Goal: Task Accomplishment & Management: Manage account settings

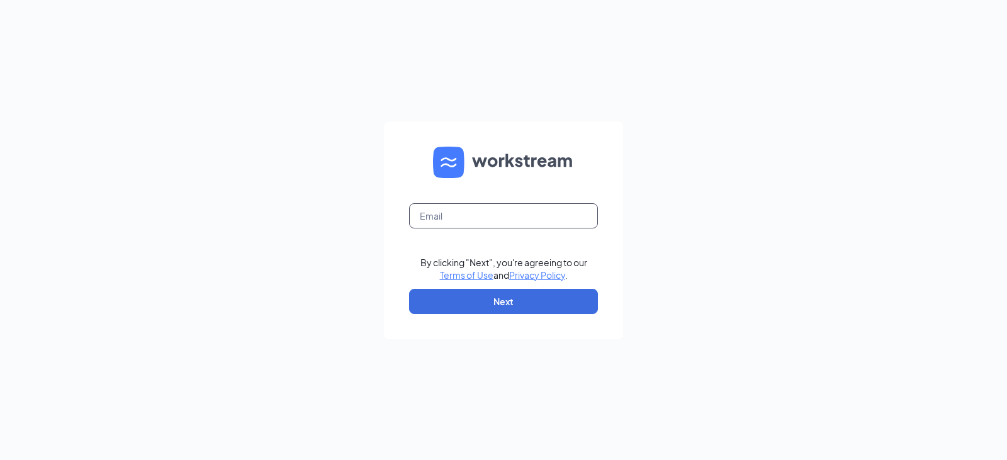
click at [443, 224] on input "text" at bounding box center [503, 215] width 189 height 25
type input "[EMAIL_ADDRESS][DOMAIN_NAME]"
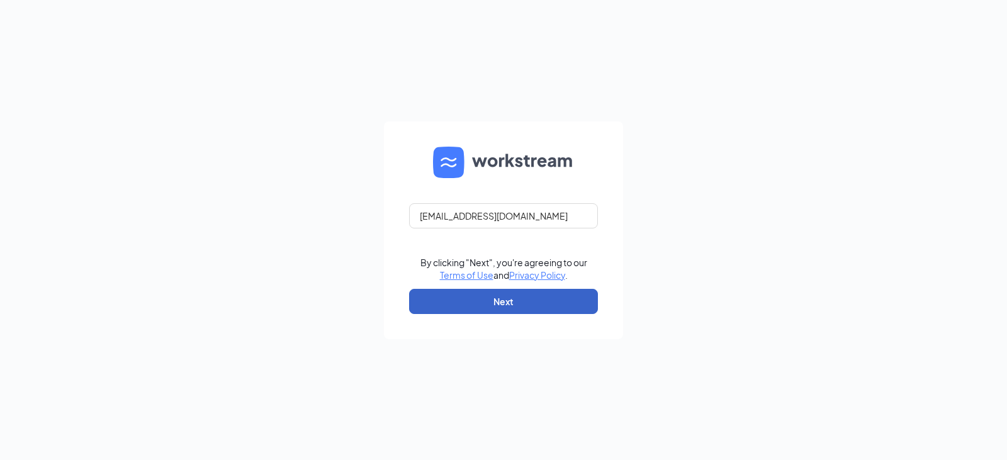
click at [499, 297] on button "Next" at bounding box center [503, 301] width 189 height 25
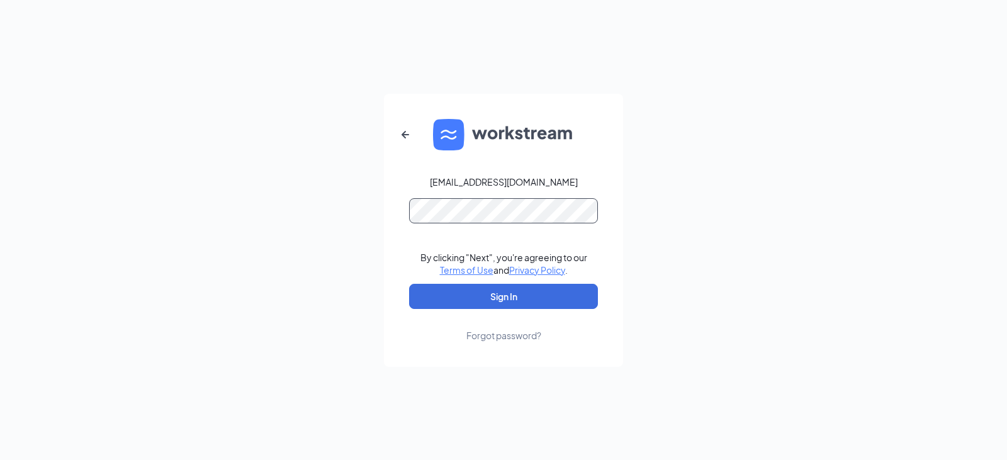
click at [409, 284] on button "Sign In" at bounding box center [503, 296] width 189 height 25
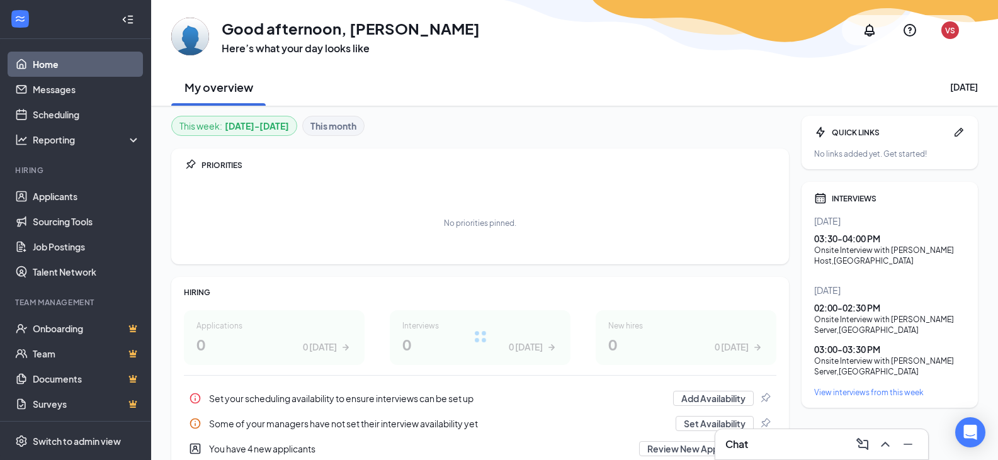
click at [753, 441] on div "Chat" at bounding box center [821, 444] width 193 height 20
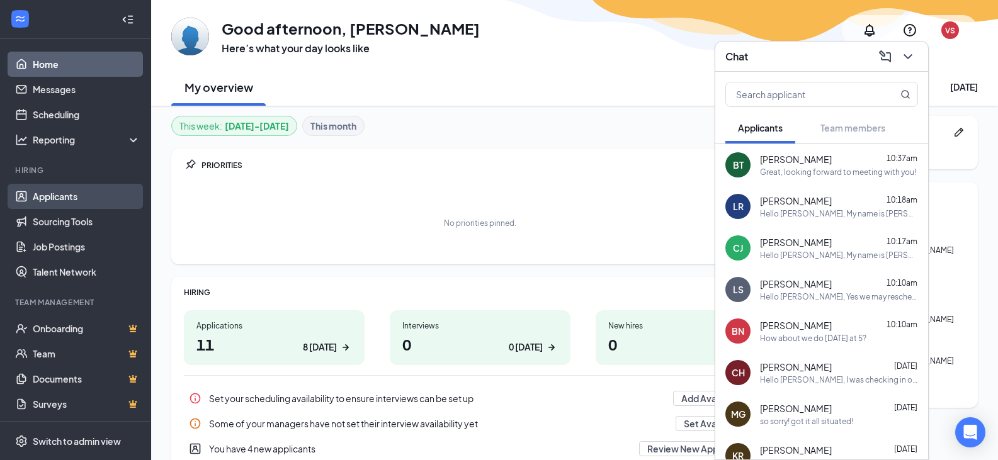
click at [87, 198] on link "Applicants" at bounding box center [87, 196] width 108 height 25
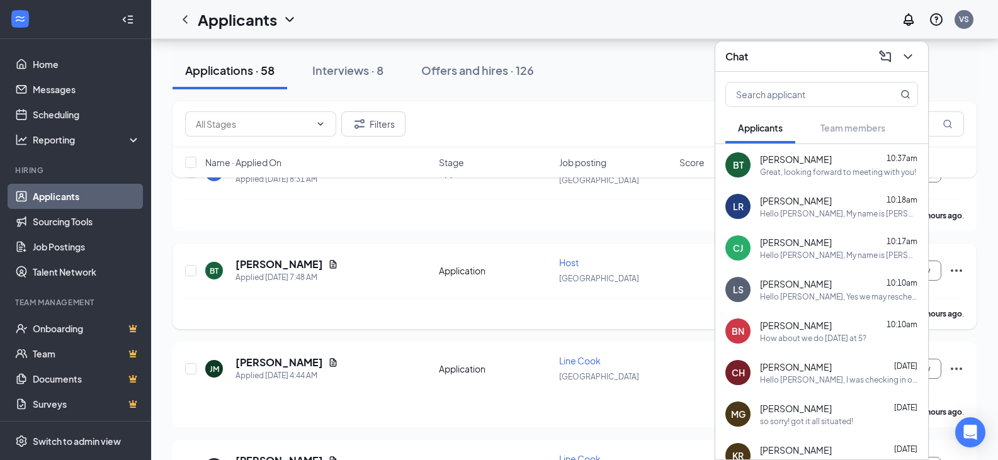
scroll to position [189, 0]
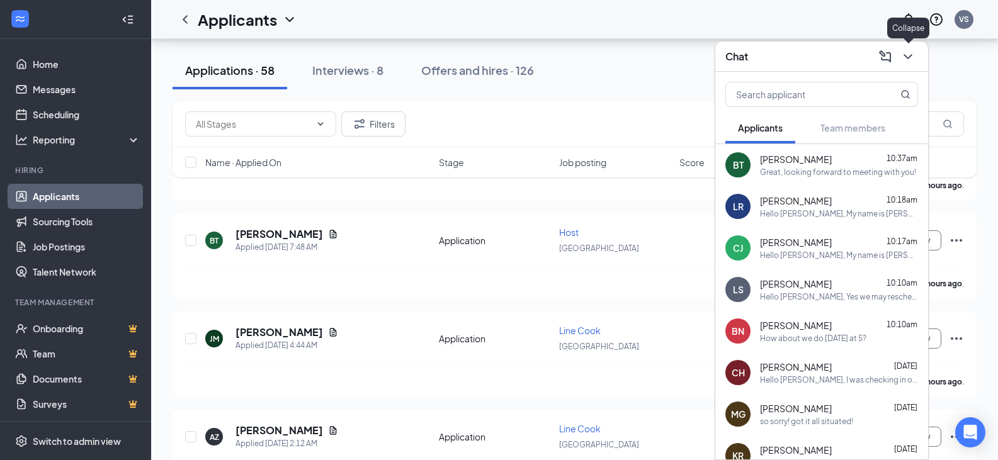
click at [912, 57] on icon "ChevronDown" at bounding box center [907, 56] width 15 height 15
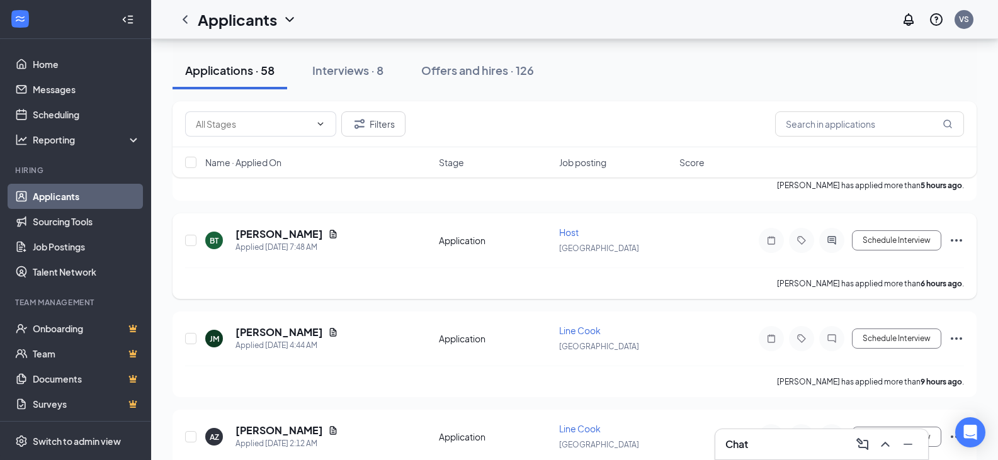
click at [960, 241] on icon "Ellipses" at bounding box center [956, 240] width 11 height 3
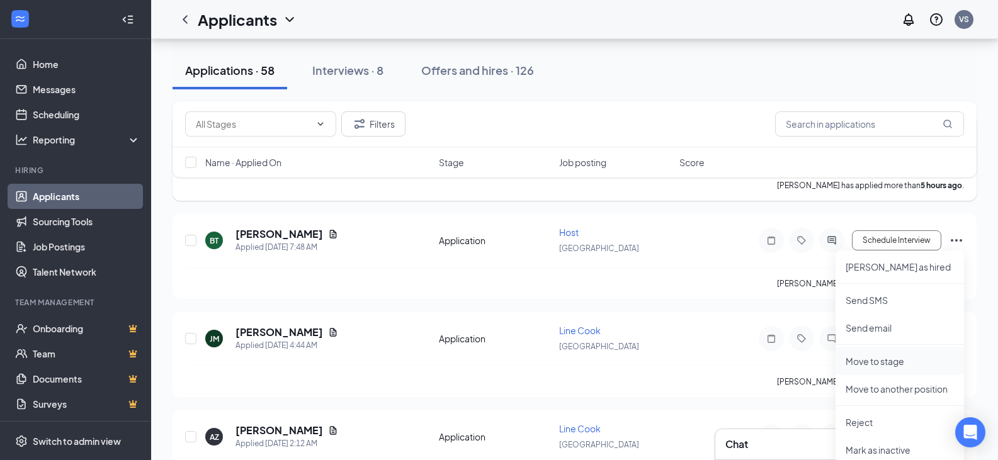
click at [883, 359] on p "Move to stage" at bounding box center [900, 361] width 108 height 13
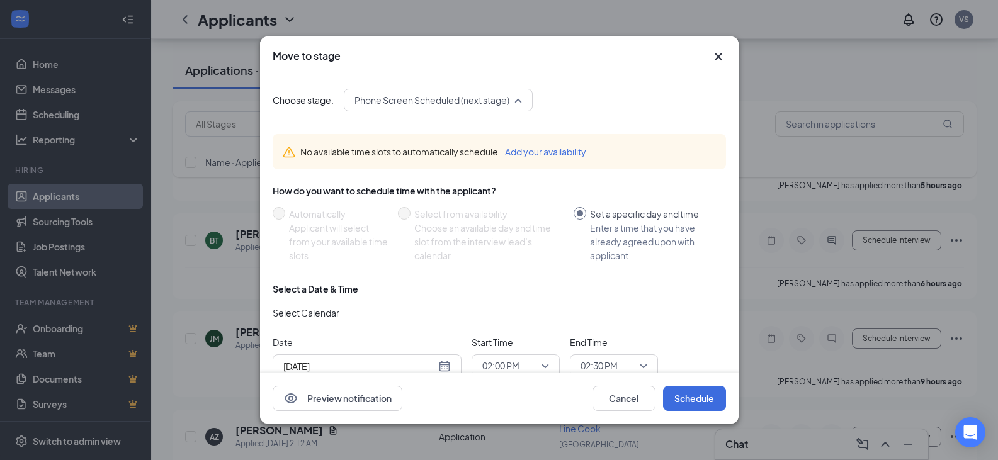
click at [445, 93] on span "Phone Screen Scheduled (next stage)" at bounding box center [431, 100] width 155 height 19
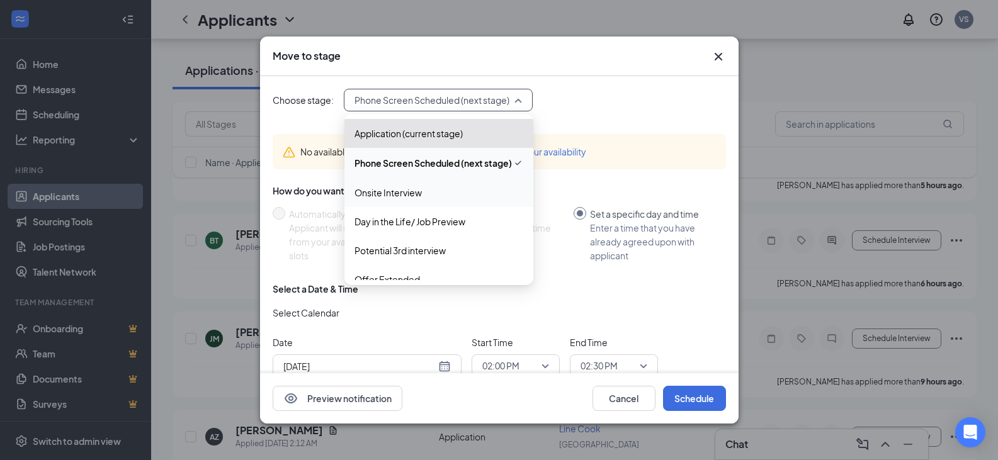
click at [408, 190] on span "Onsite Interview" at bounding box center [387, 193] width 67 height 14
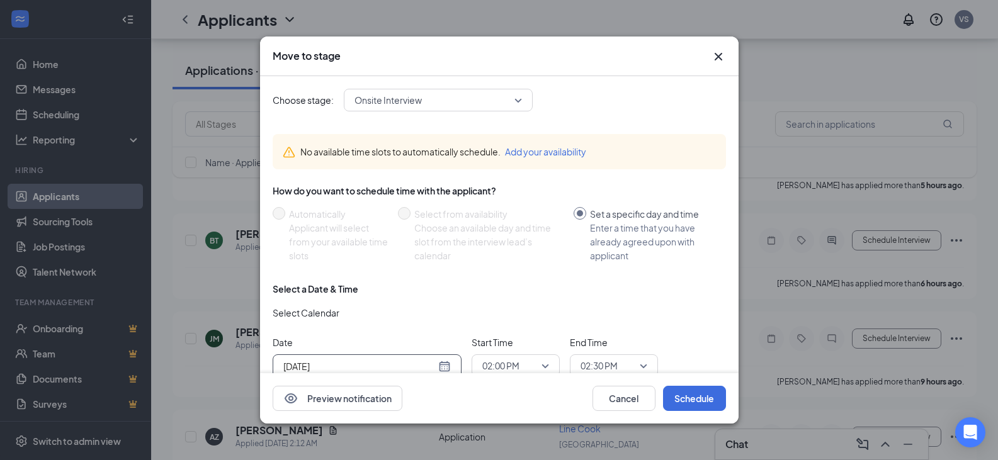
click at [445, 366] on div "Aug 26, 2025" at bounding box center [366, 367] width 167 height 14
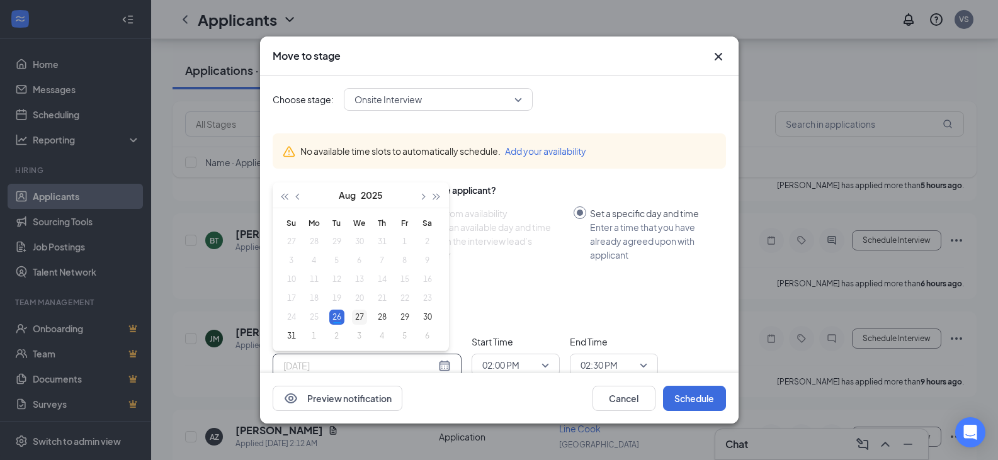
type input "Aug 27, 2025"
click at [360, 315] on div "27" at bounding box center [359, 317] width 15 height 15
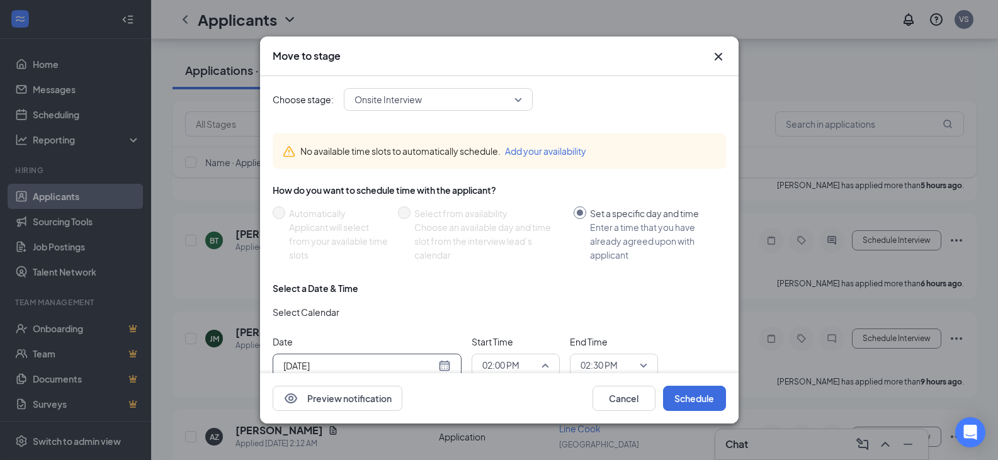
click at [538, 360] on span "02:00 PM" at bounding box center [515, 365] width 67 height 19
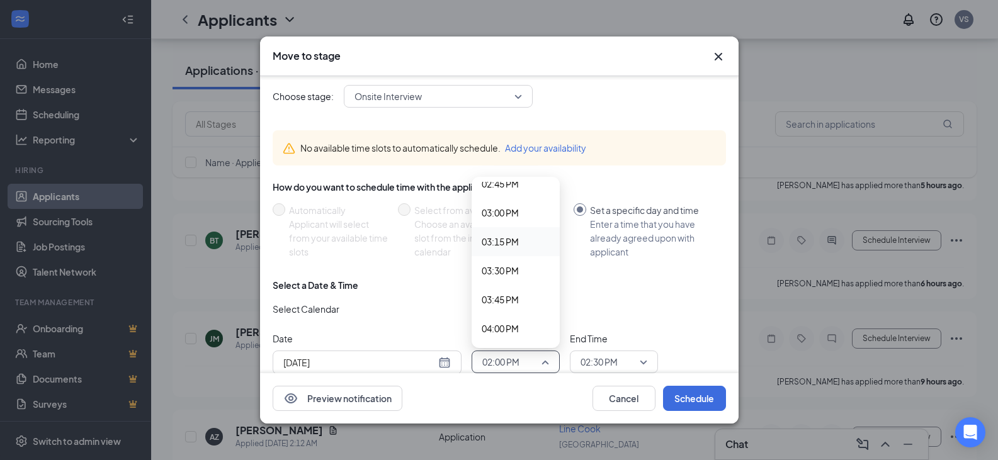
scroll to position [1743, 0]
click at [505, 251] on span "03:30 PM" at bounding box center [500, 251] width 37 height 14
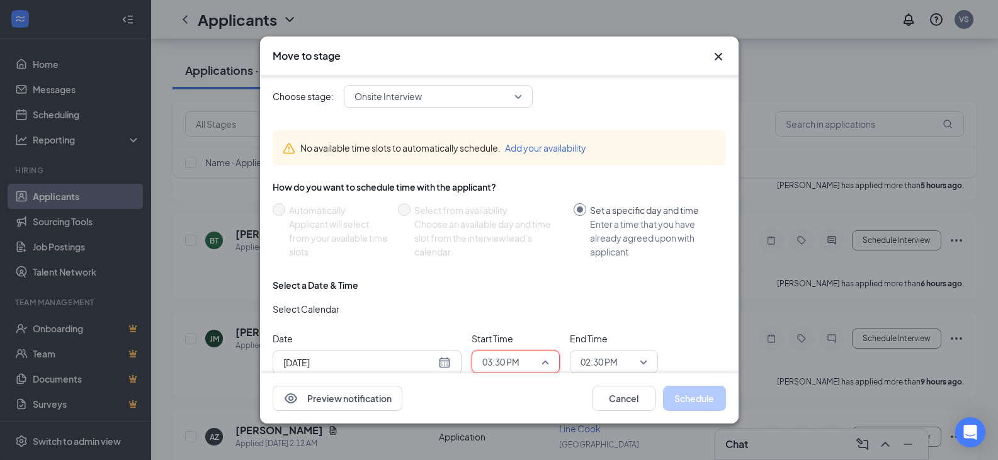
click at [538, 367] on span "03:30 PM" at bounding box center [515, 362] width 67 height 19
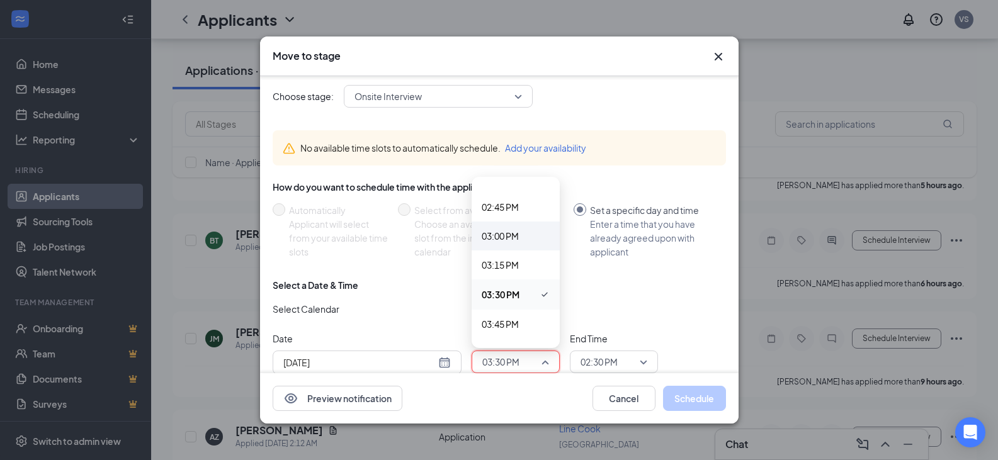
scroll to position [1680, 0]
click at [490, 258] on span "03:00 PM" at bounding box center [500, 254] width 37 height 14
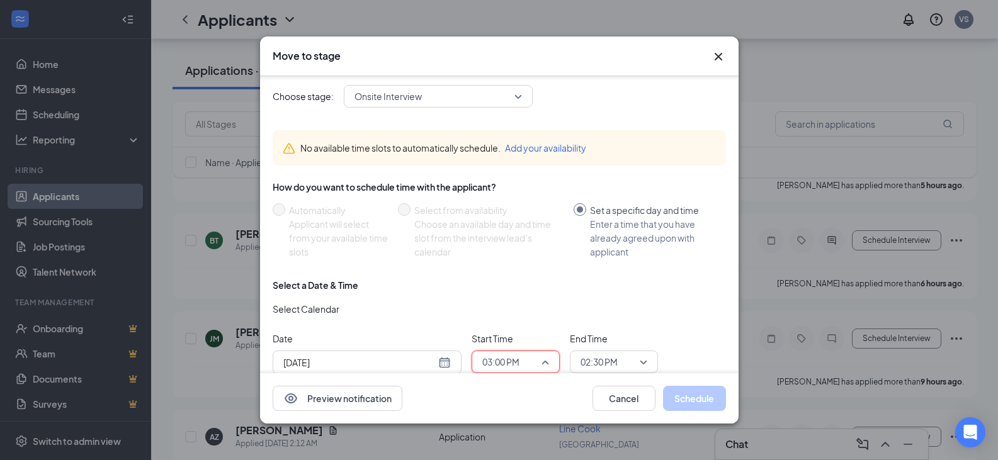
click at [489, 363] on span "03:00 PM" at bounding box center [500, 362] width 37 height 19
click at [508, 313] on span "03:30 PM" at bounding box center [500, 314] width 37 height 14
click at [596, 359] on span "02:30 PM" at bounding box center [599, 362] width 37 height 19
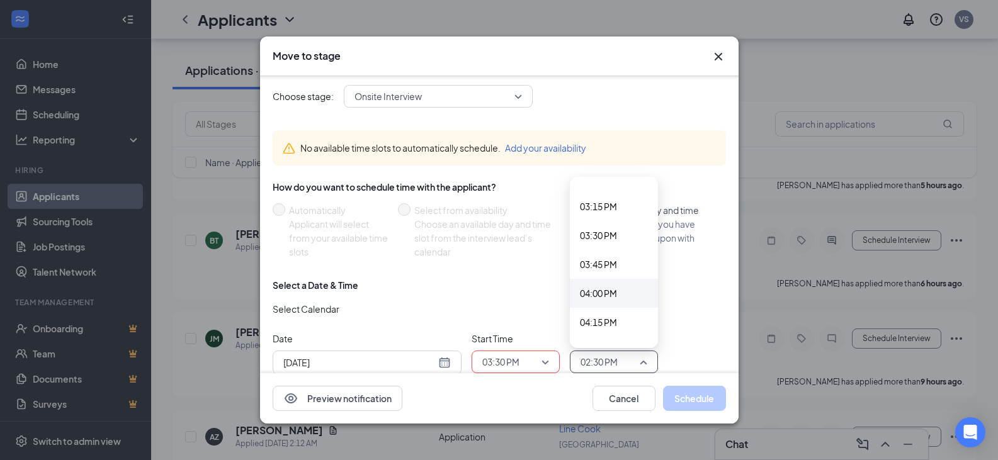
scroll to position [1801, 0]
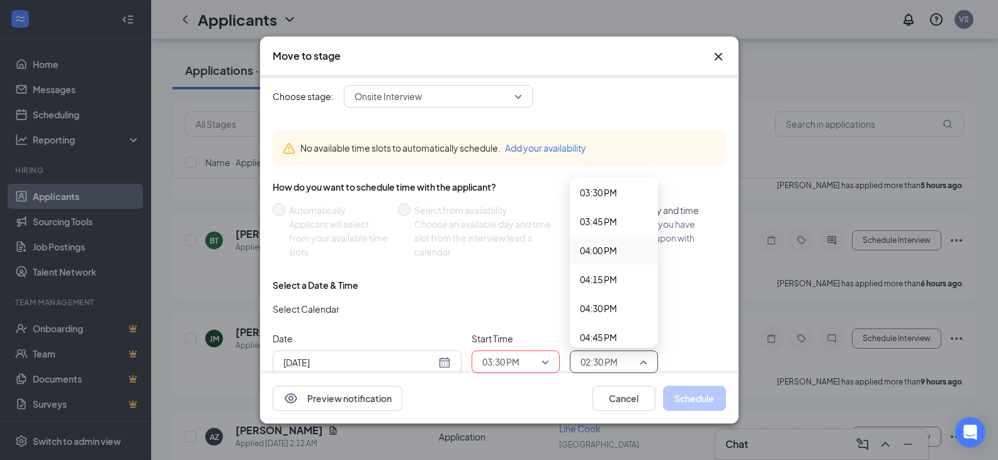
click at [605, 247] on span "04:00 PM" at bounding box center [598, 251] width 37 height 14
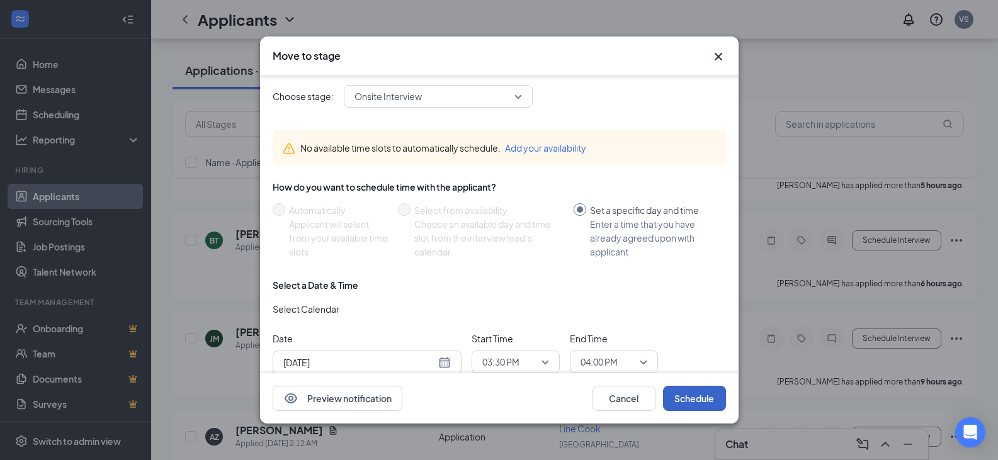
click at [700, 397] on button "Schedule" at bounding box center [694, 398] width 63 height 25
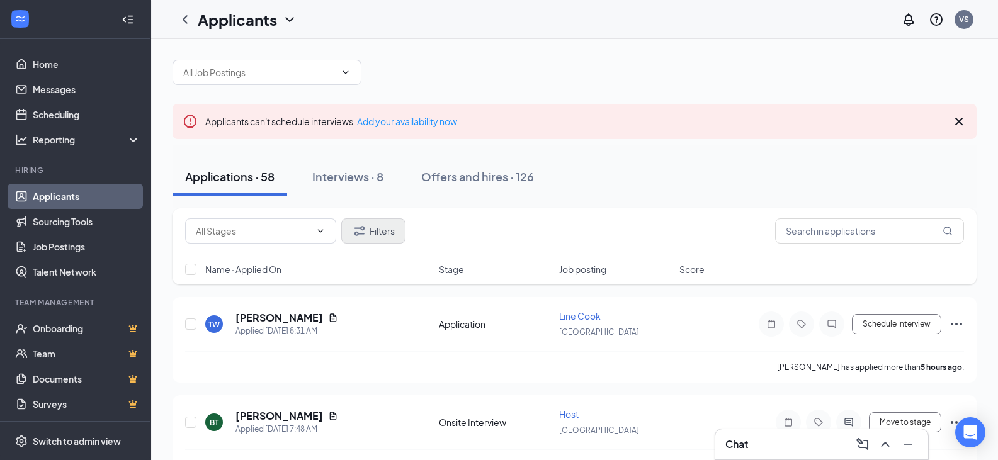
scroll to position [0, 0]
